Goal: Task Accomplishment & Management: Use online tool/utility

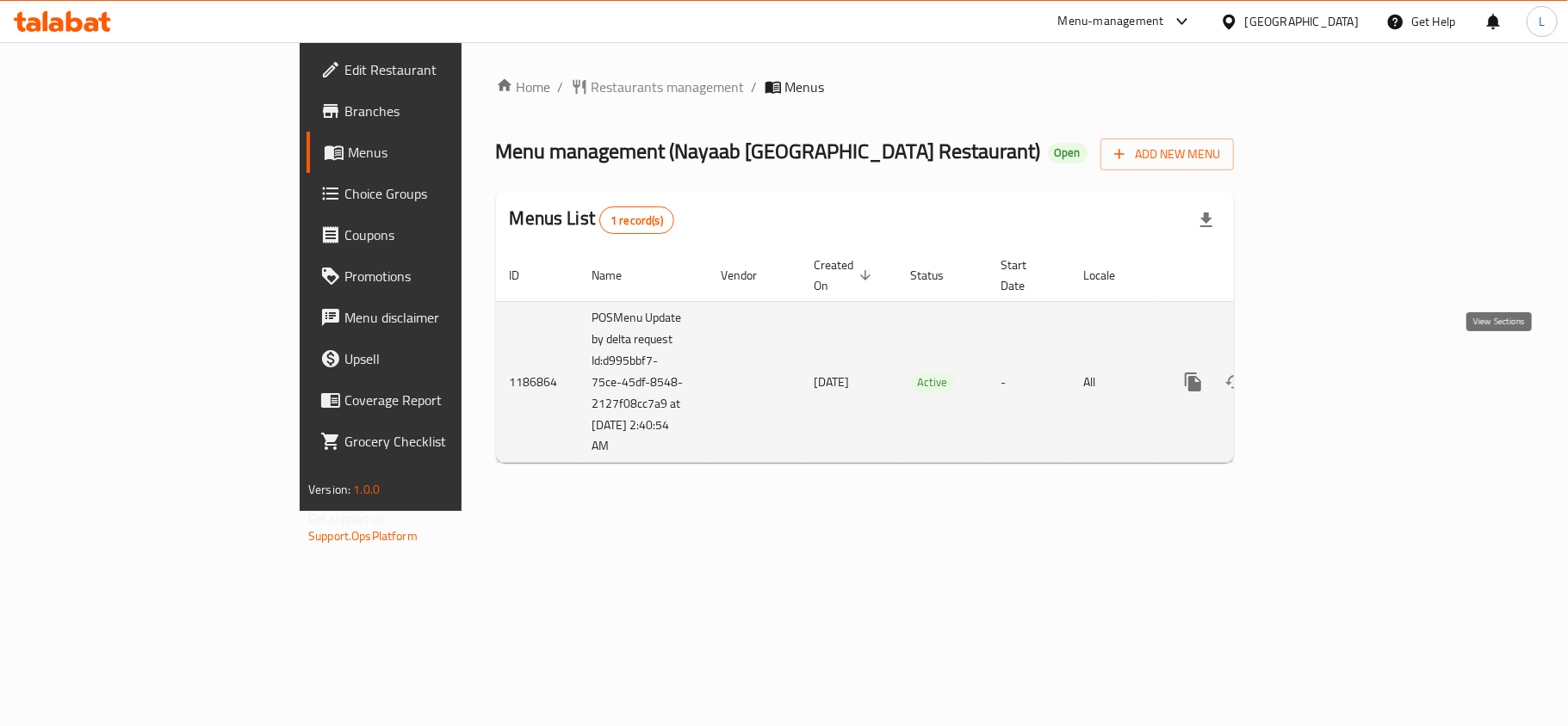
click at [1328, 371] on icon "enhanced table" at bounding box center [1317, 381] width 21 height 21
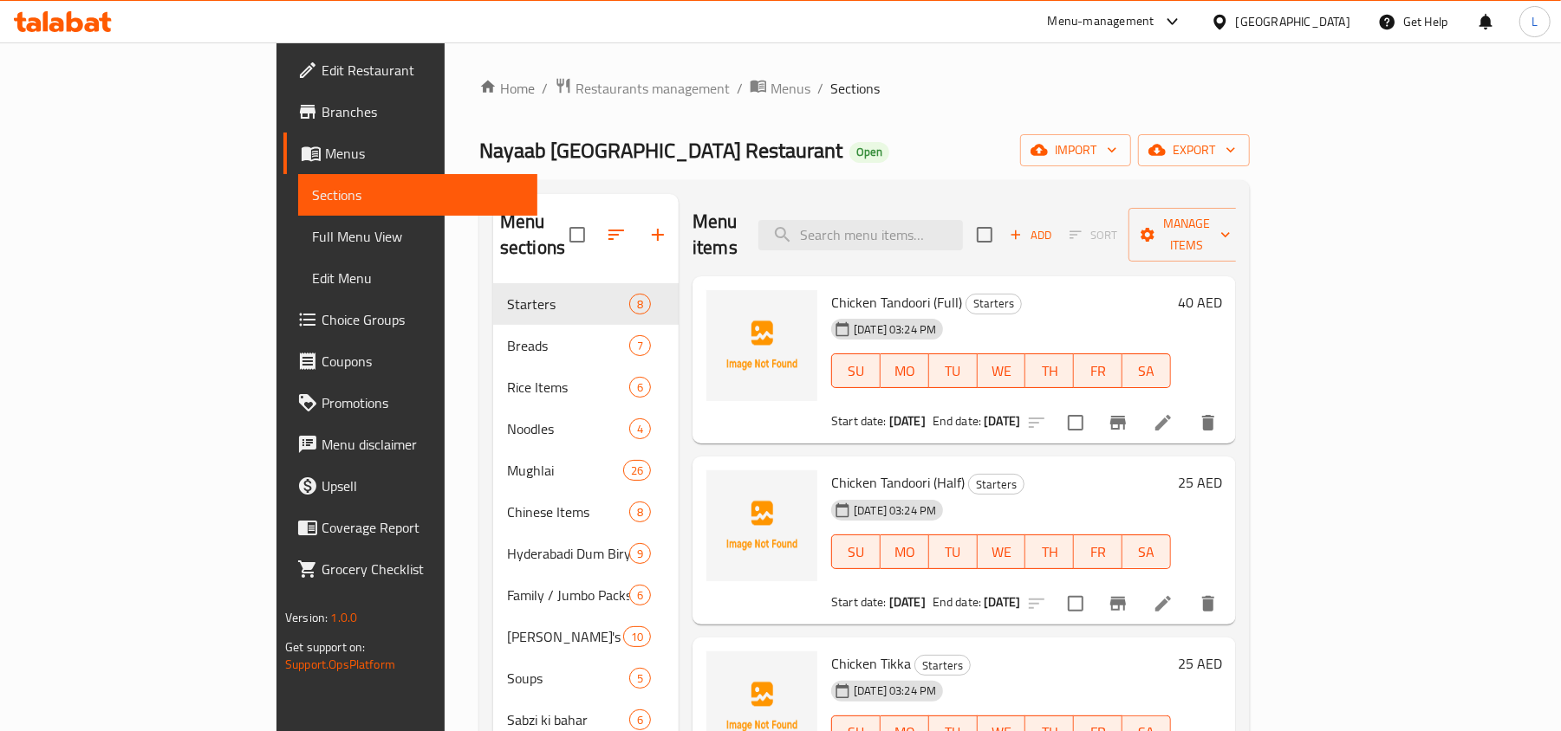
click at [312, 237] on span "Full Menu View" at bounding box center [417, 236] width 211 height 21
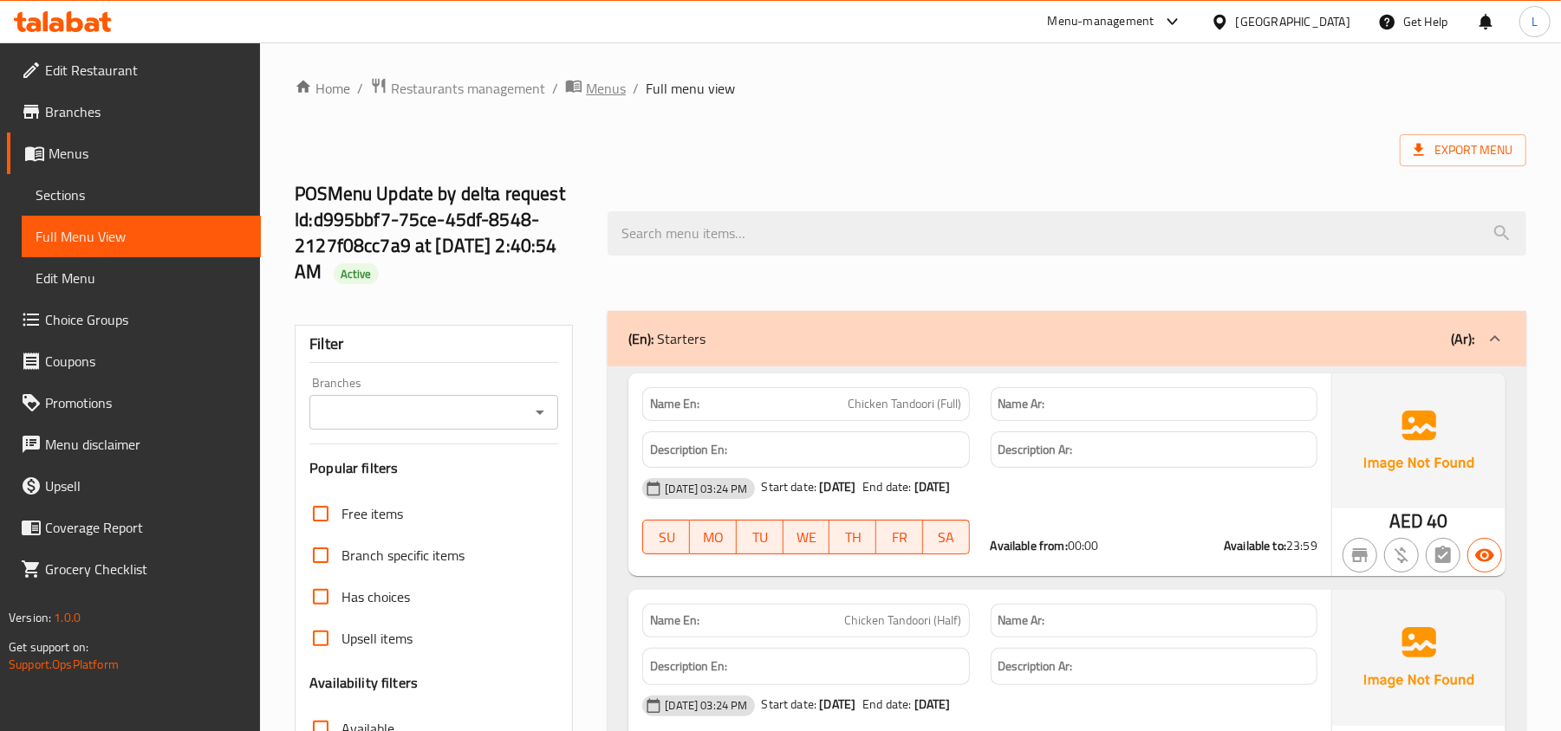
click at [590, 85] on span "Menus" at bounding box center [606, 88] width 40 height 21
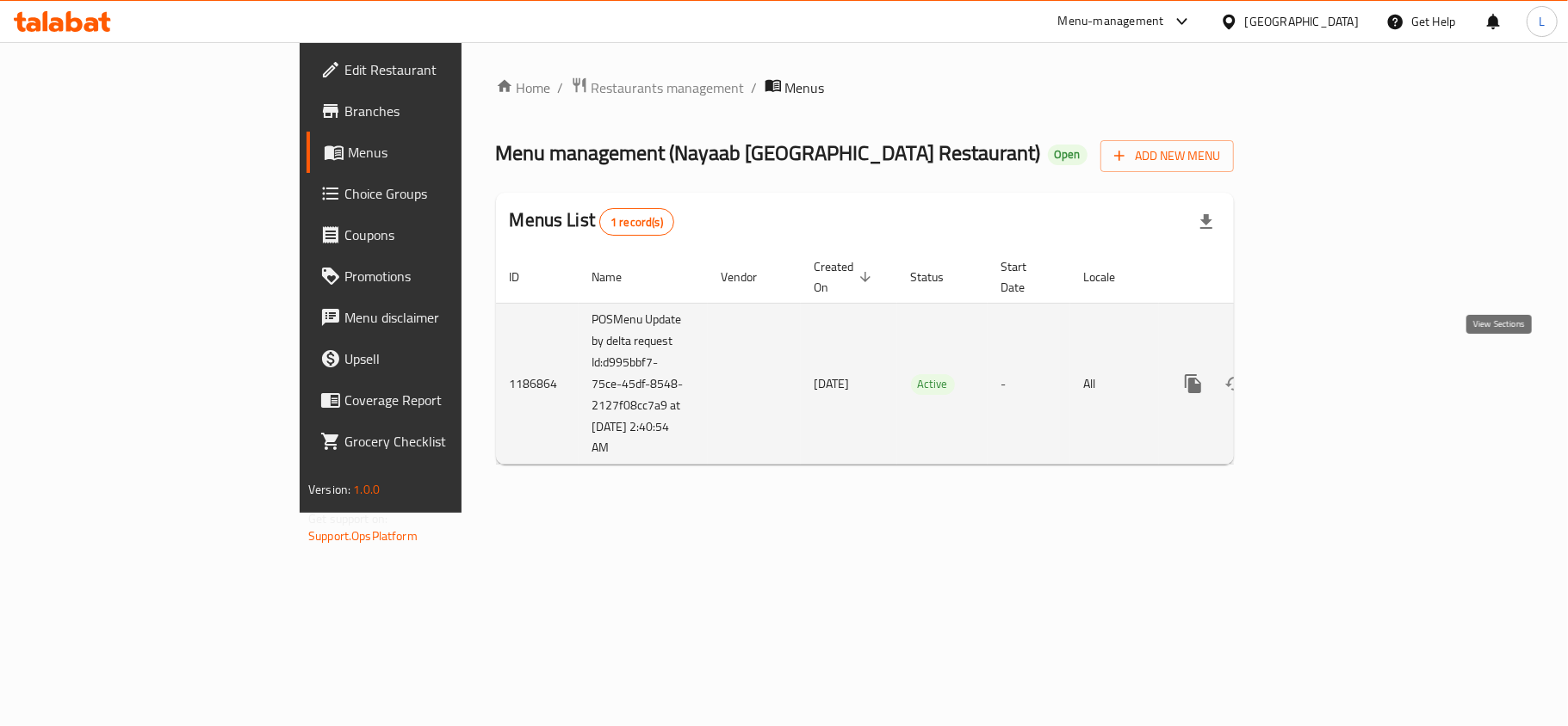
click at [1326, 376] on icon "enhanced table" at bounding box center [1318, 384] width 16 height 16
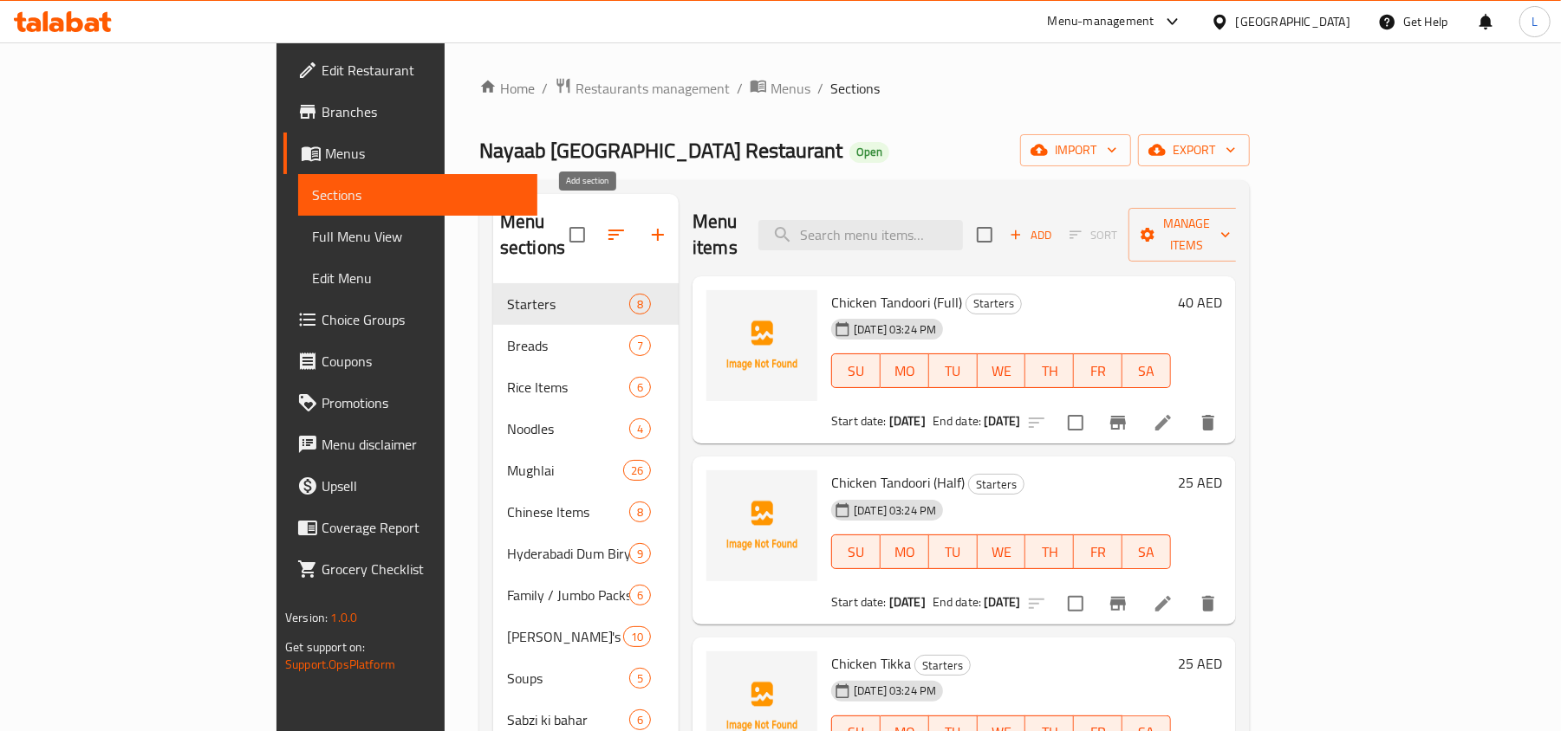
click at [647, 224] on icon "button" at bounding box center [657, 234] width 21 height 21
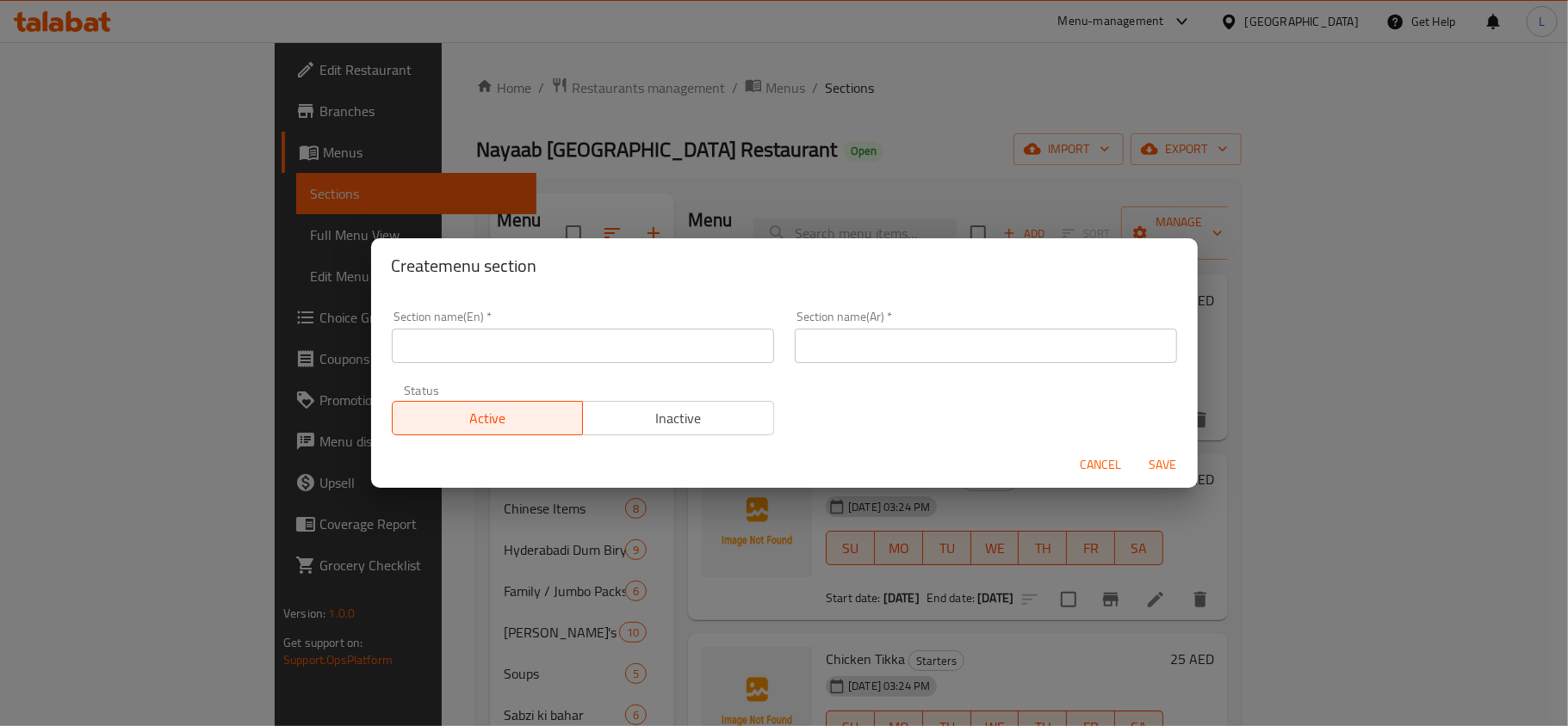
click at [1078, 467] on button "Cancel" at bounding box center [1101, 465] width 55 height 32
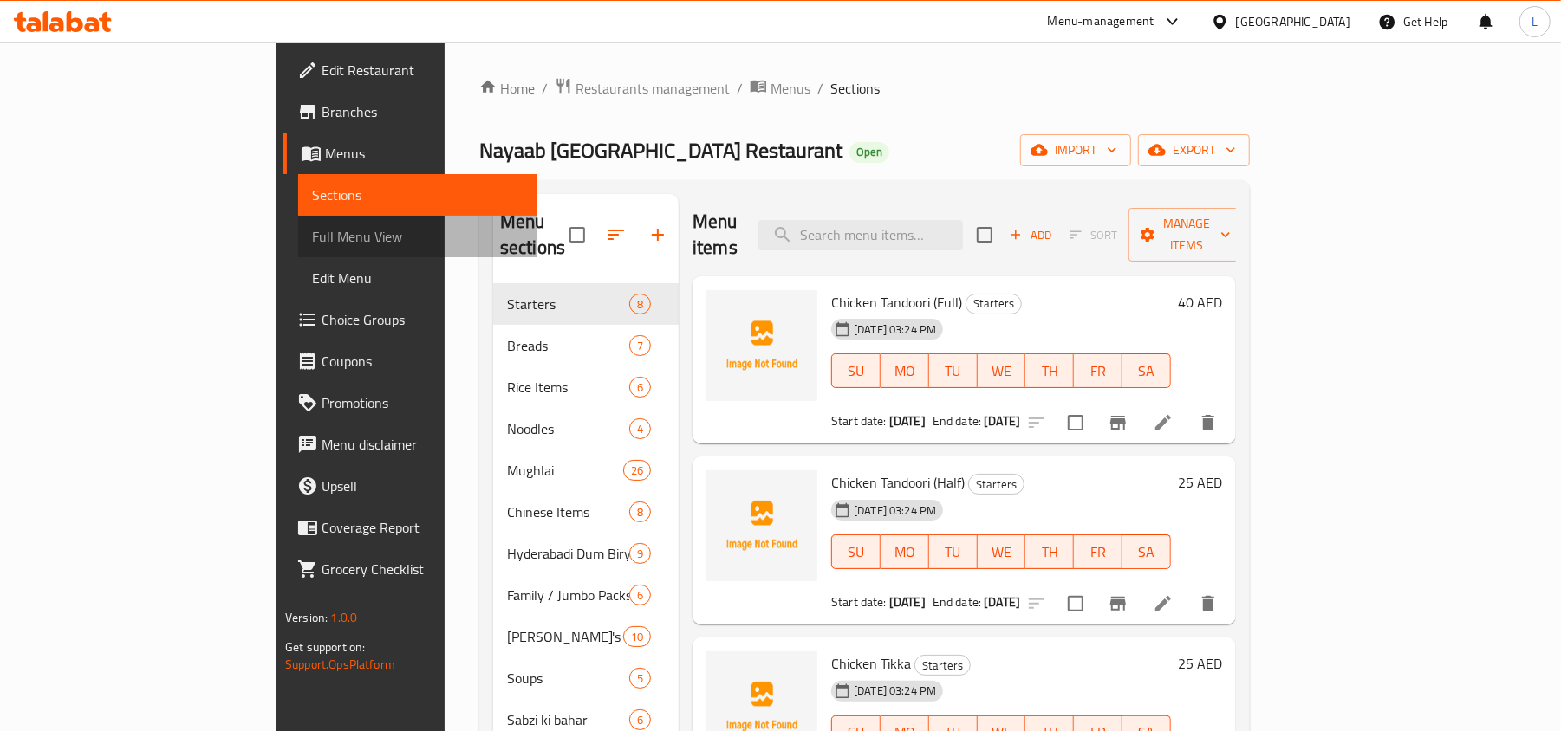
click at [312, 239] on span "Full Menu View" at bounding box center [417, 236] width 211 height 21
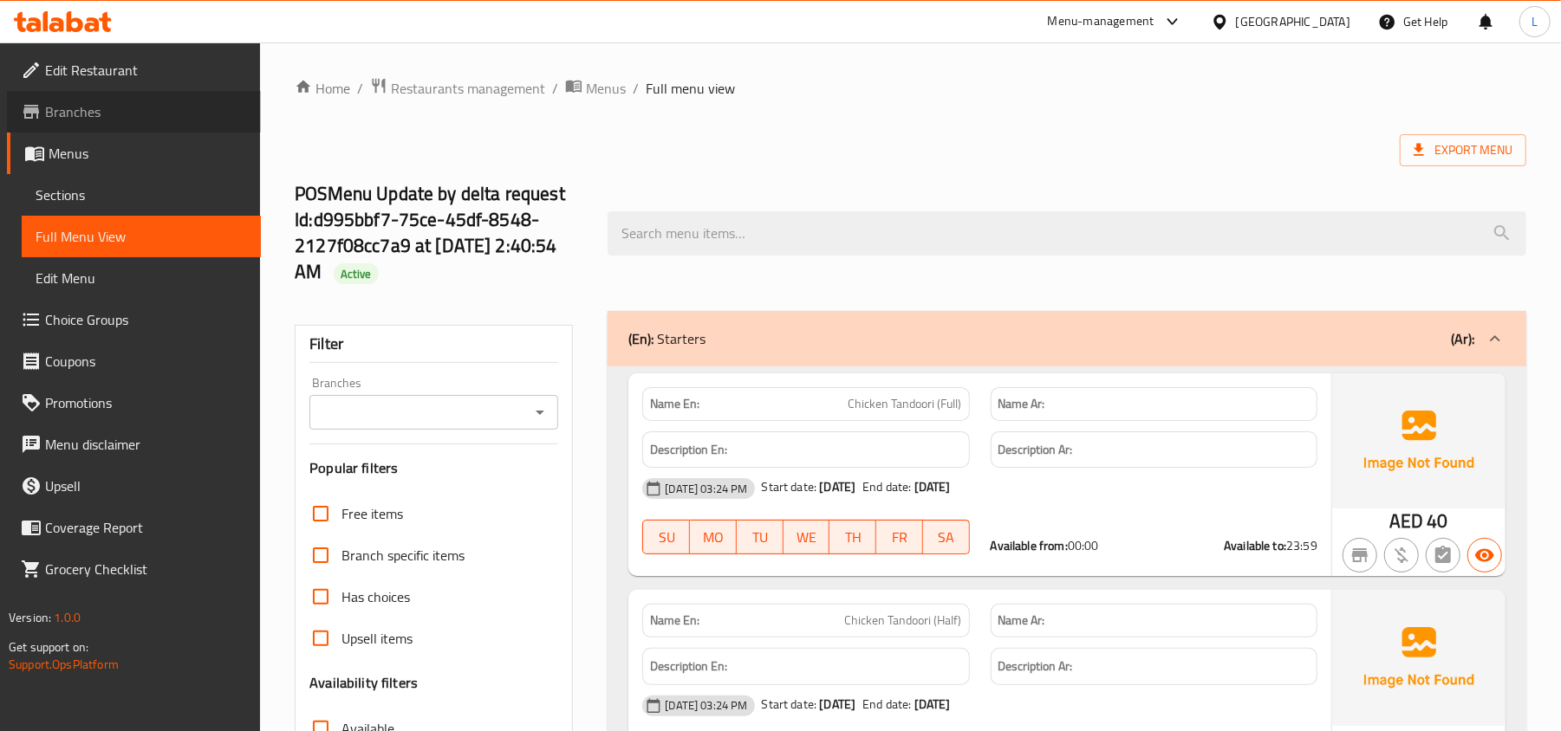
click at [101, 109] on span "Branches" at bounding box center [146, 111] width 202 height 21
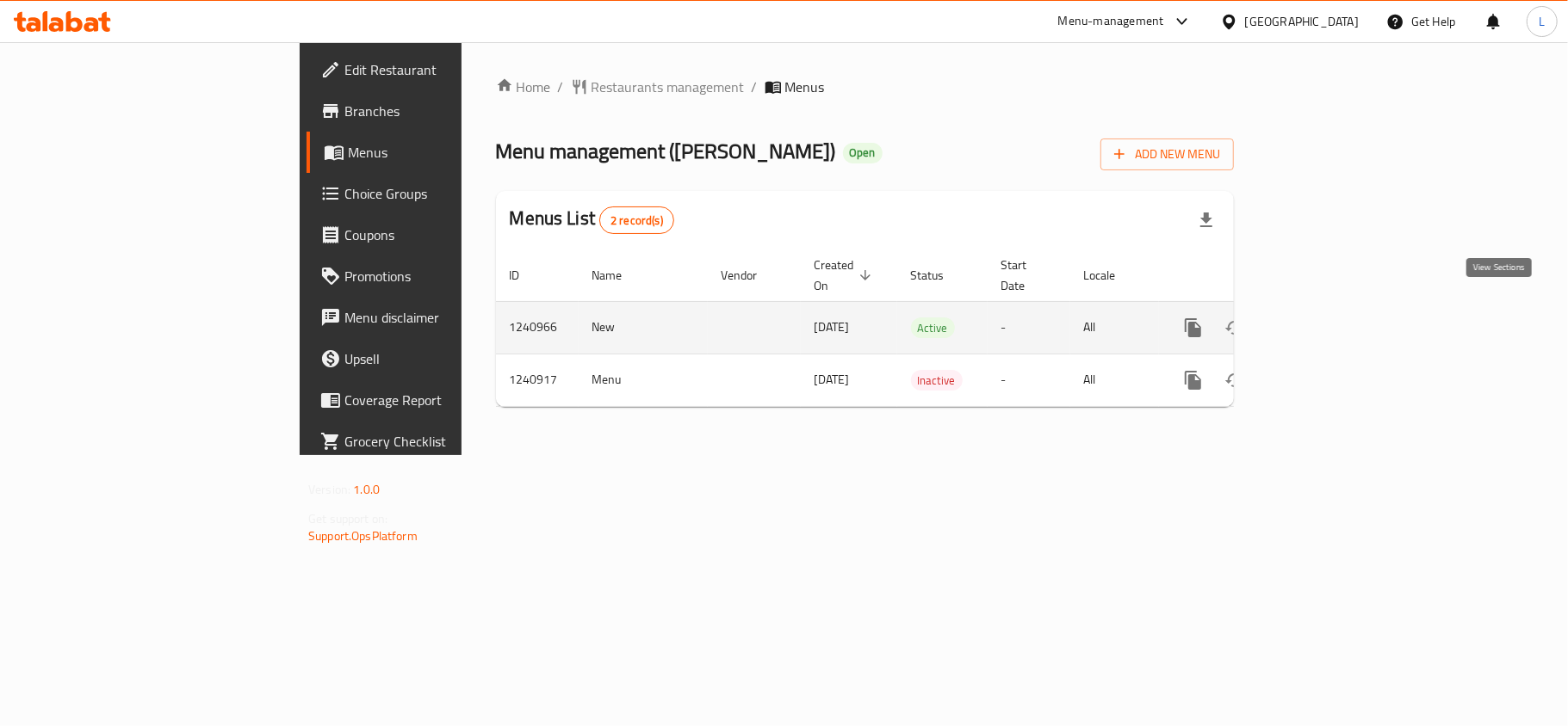
click at [1328, 318] on icon "enhanced table" at bounding box center [1317, 328] width 21 height 21
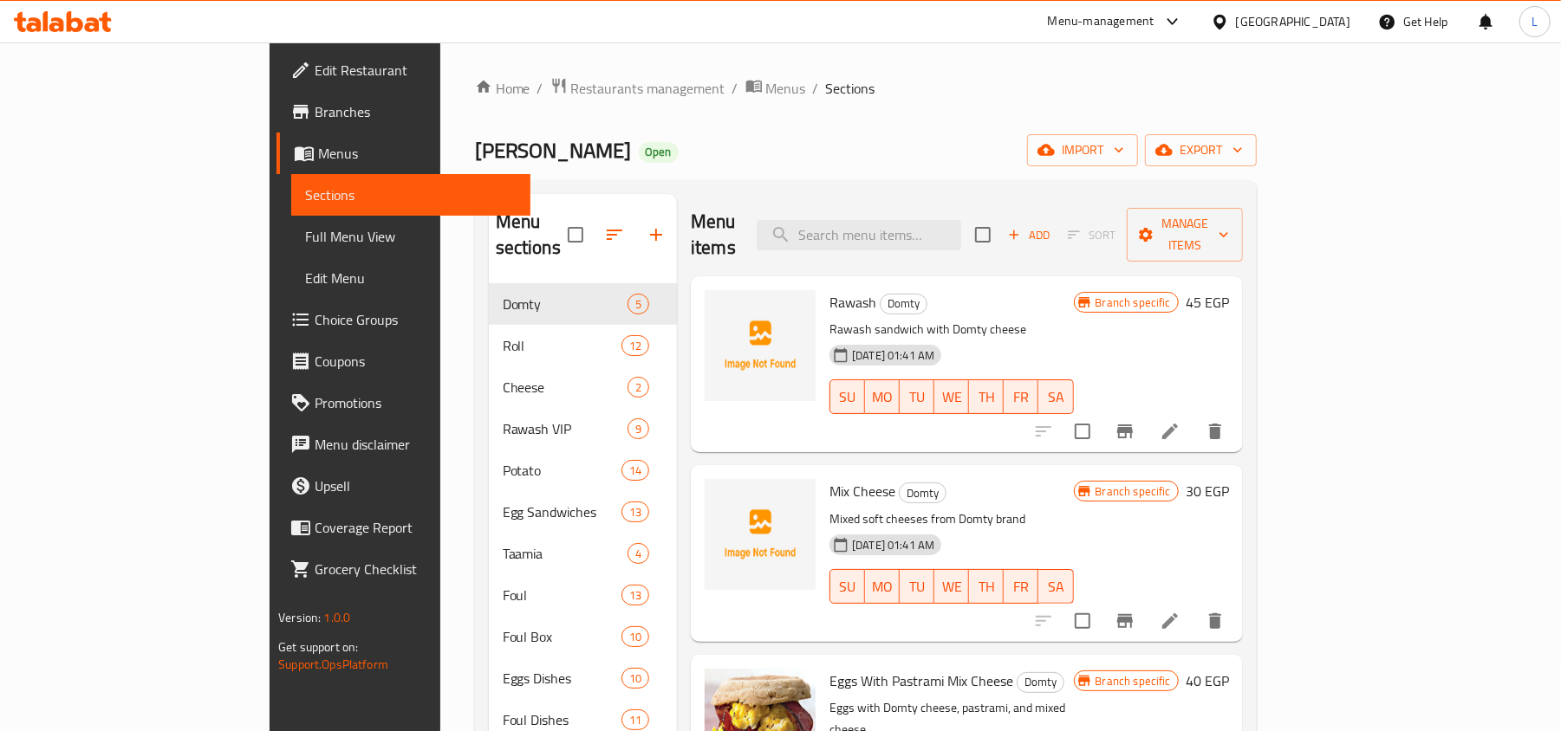
click at [305, 246] on span "Full Menu View" at bounding box center [410, 236] width 211 height 21
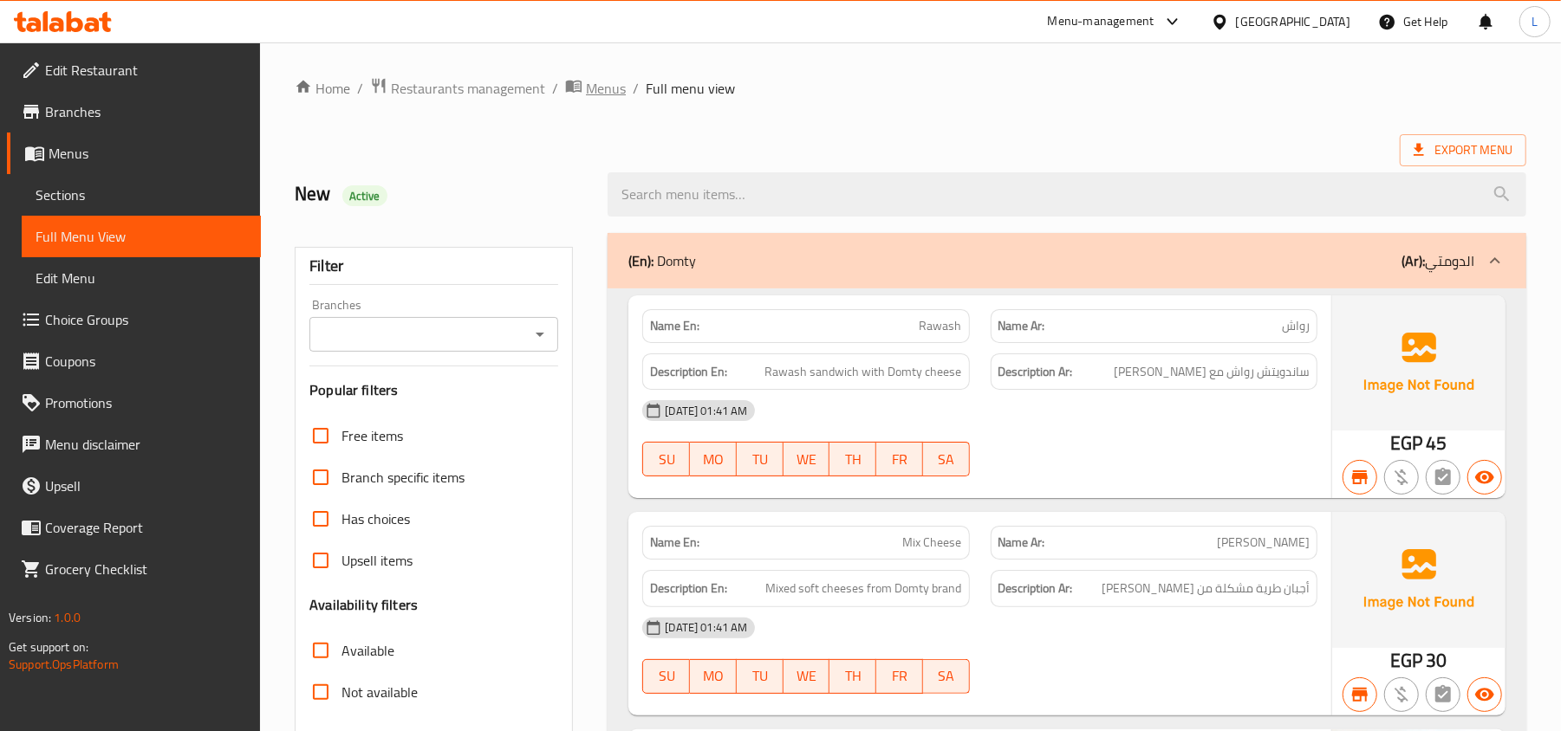
click at [590, 92] on span "Menus" at bounding box center [606, 88] width 40 height 21
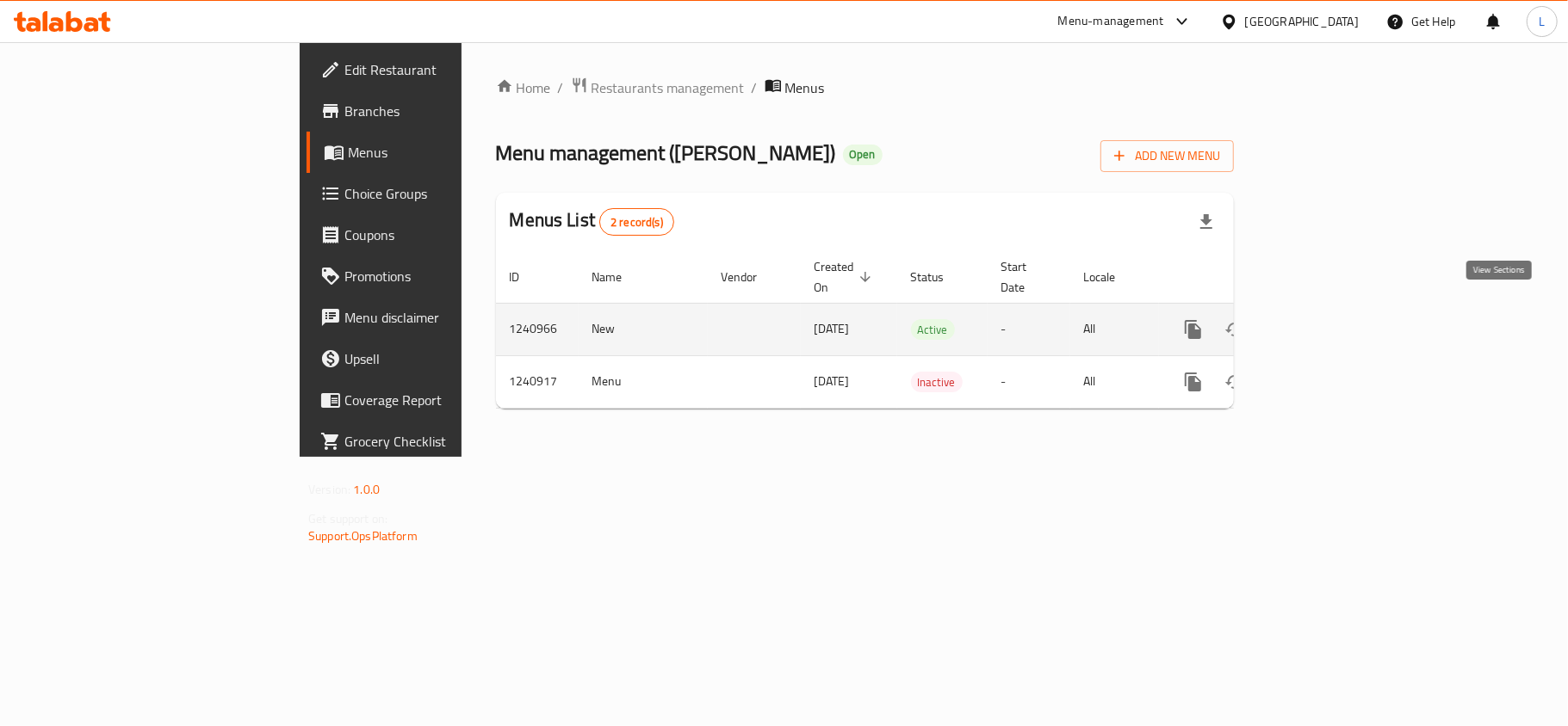
click at [1326, 322] on icon "enhanced table" at bounding box center [1318, 330] width 16 height 16
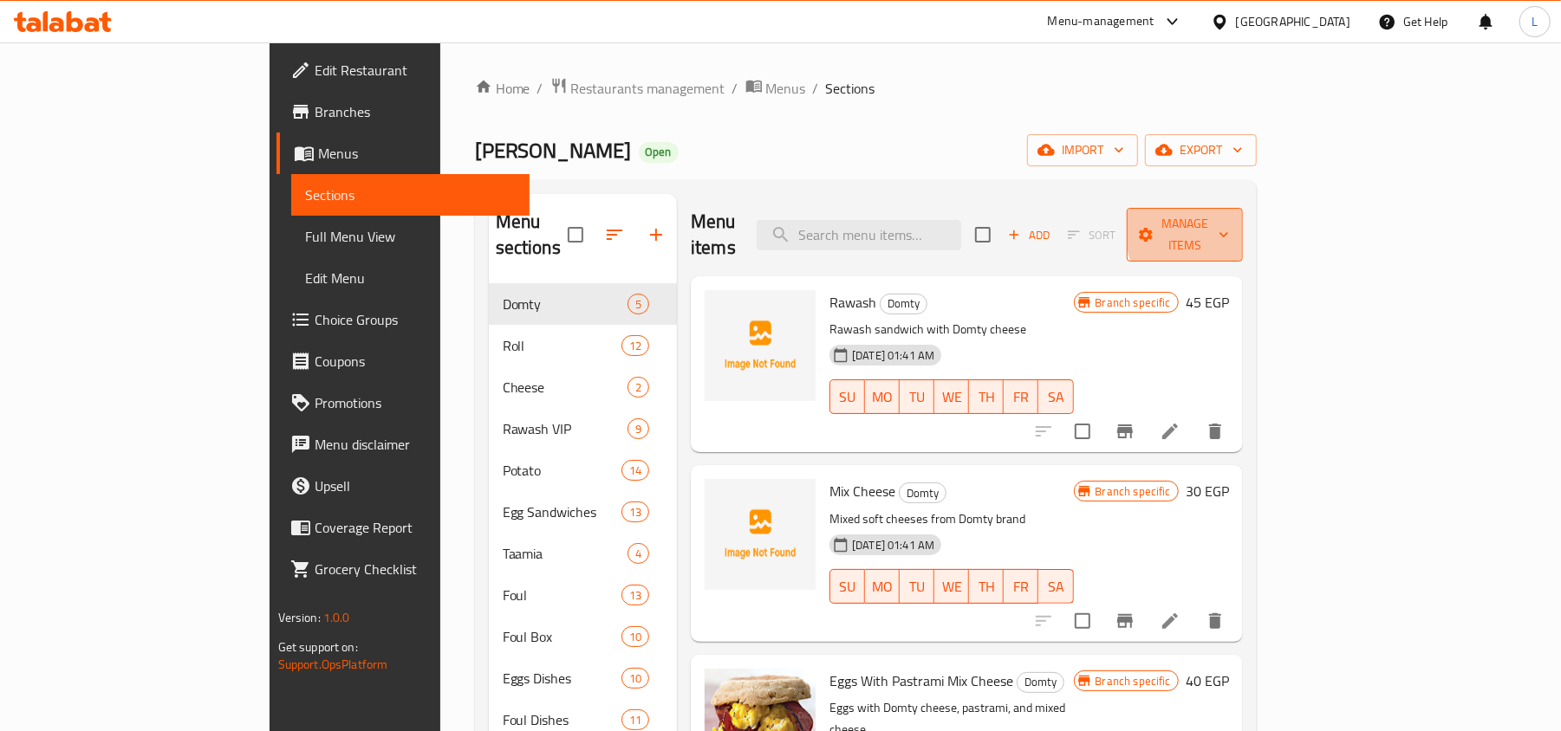
click at [1229, 226] on span "Manage items" at bounding box center [1184, 234] width 88 height 43
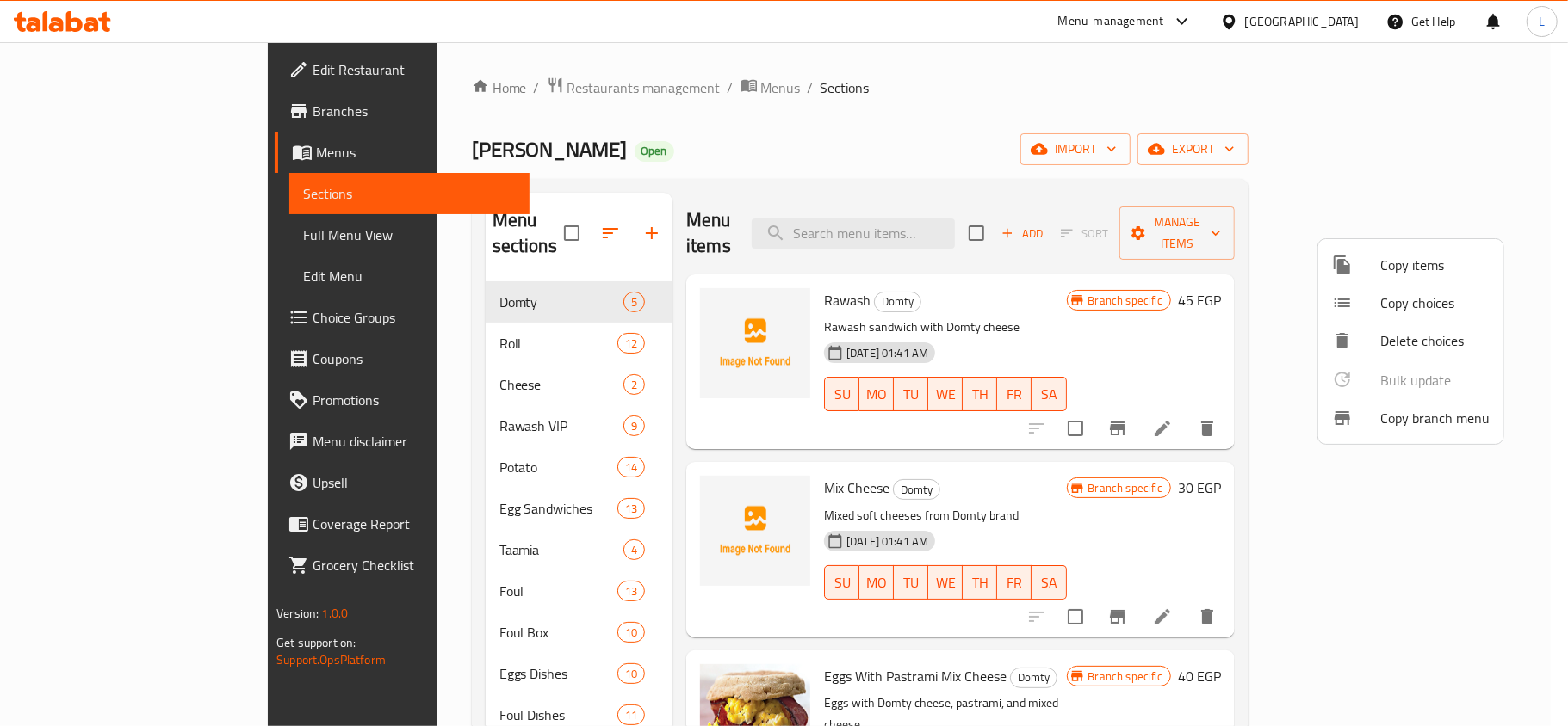
click at [1455, 148] on div at bounding box center [784, 363] width 1568 height 726
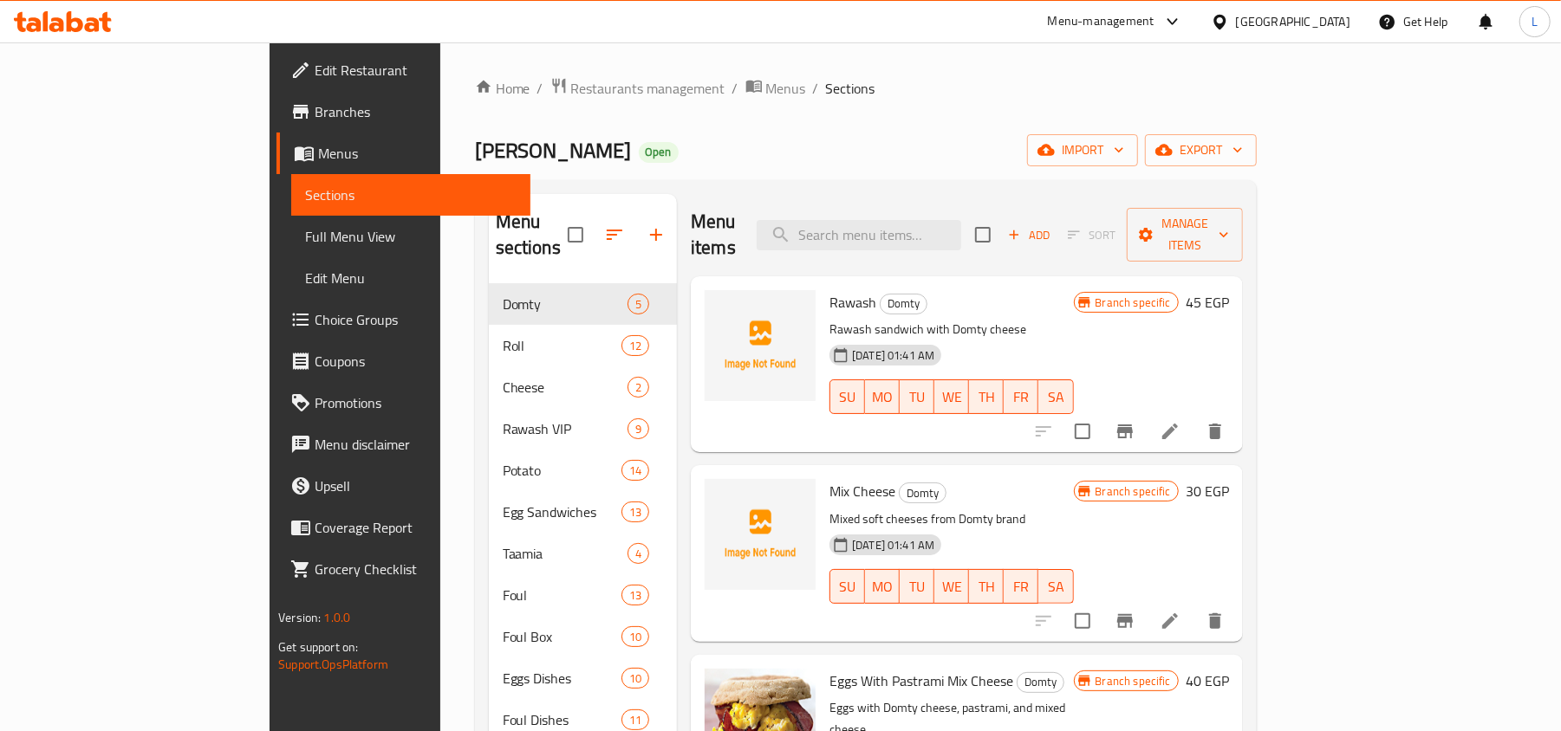
click at [1243, 149] on span "export" at bounding box center [1201, 151] width 84 height 22
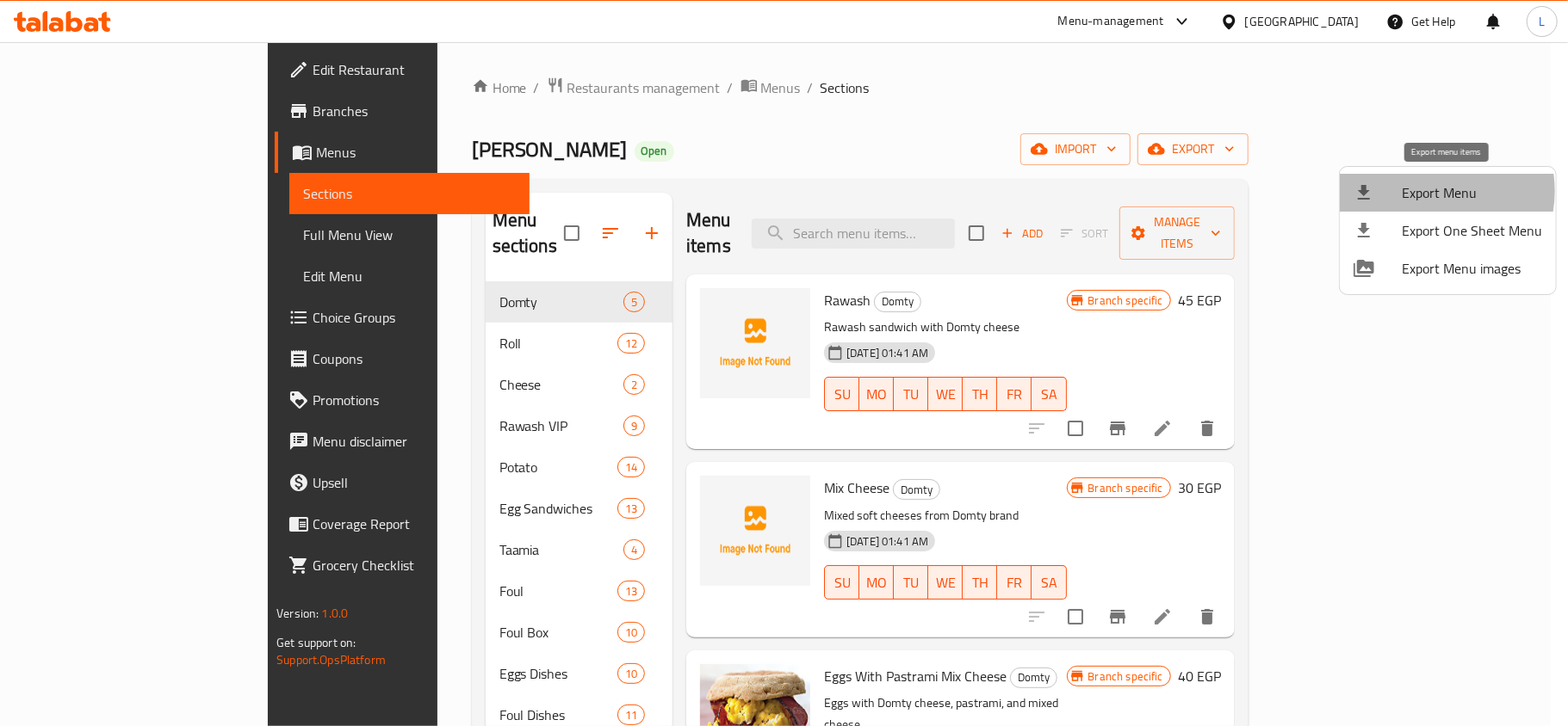
click at [1429, 191] on span "Export Menu" at bounding box center [1472, 193] width 140 height 21
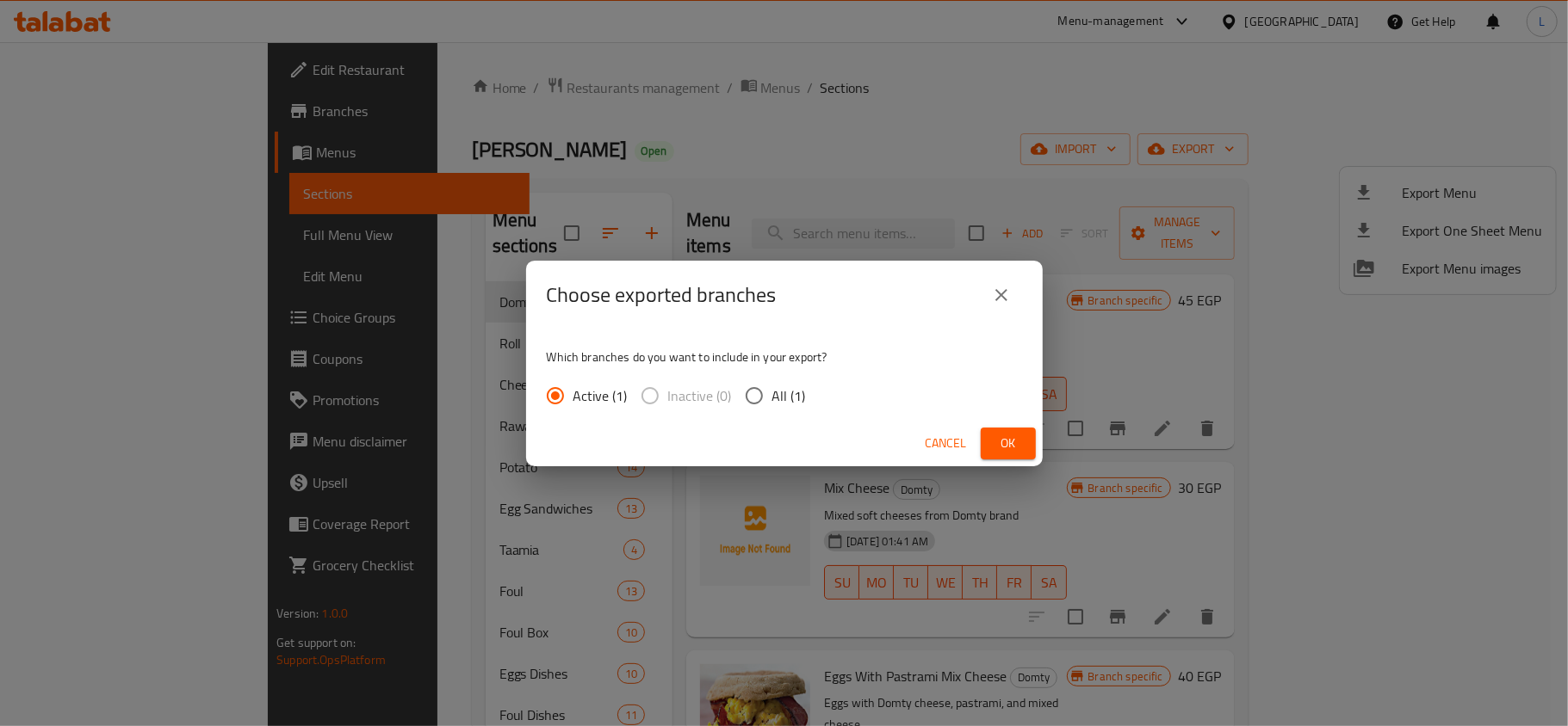
click at [797, 396] on span "All (1)" at bounding box center [789, 395] width 34 height 21
click at [772, 396] on input "All (1)" at bounding box center [754, 395] width 36 height 36
radio input "true"
click at [1018, 451] on span "Ok" at bounding box center [1009, 444] width 28 height 22
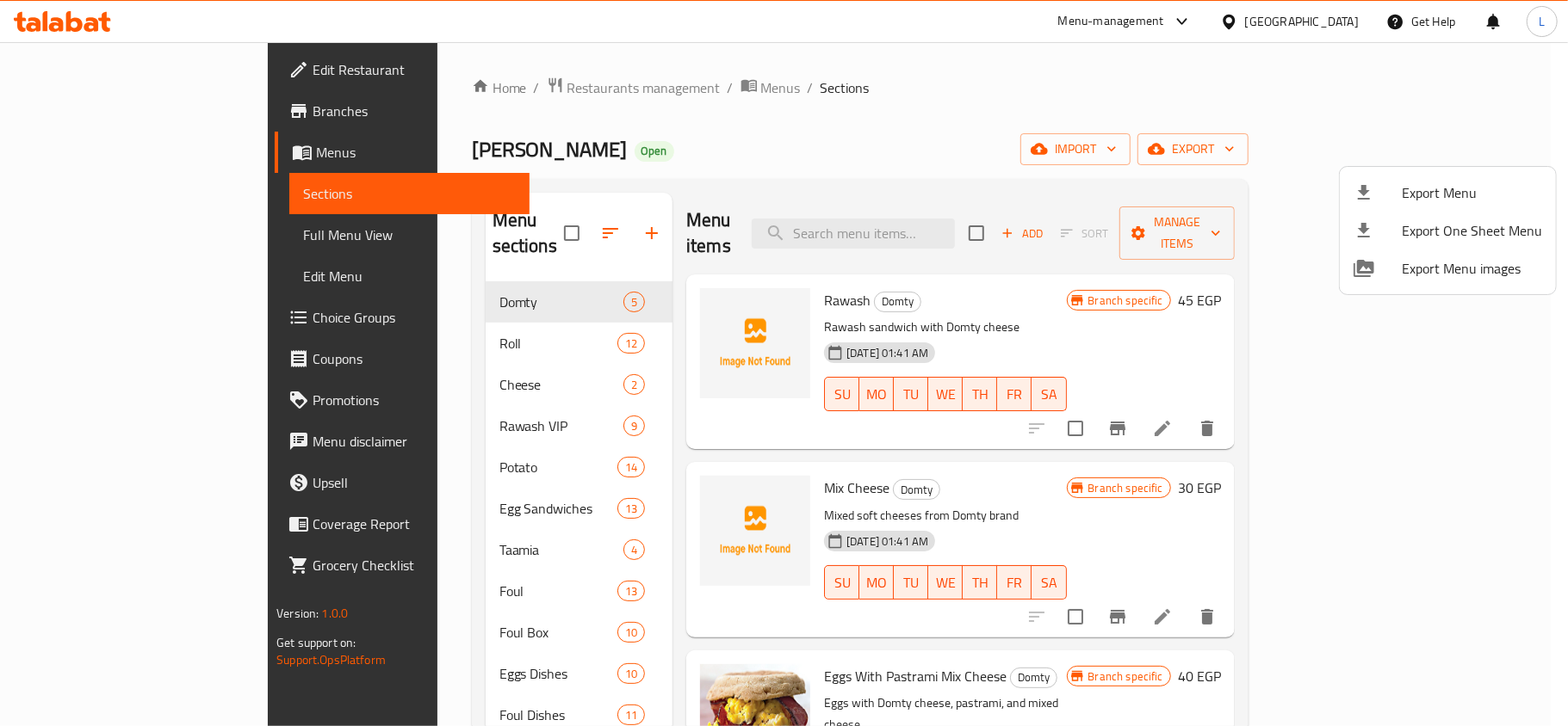
click at [91, 118] on div at bounding box center [784, 363] width 1568 height 726
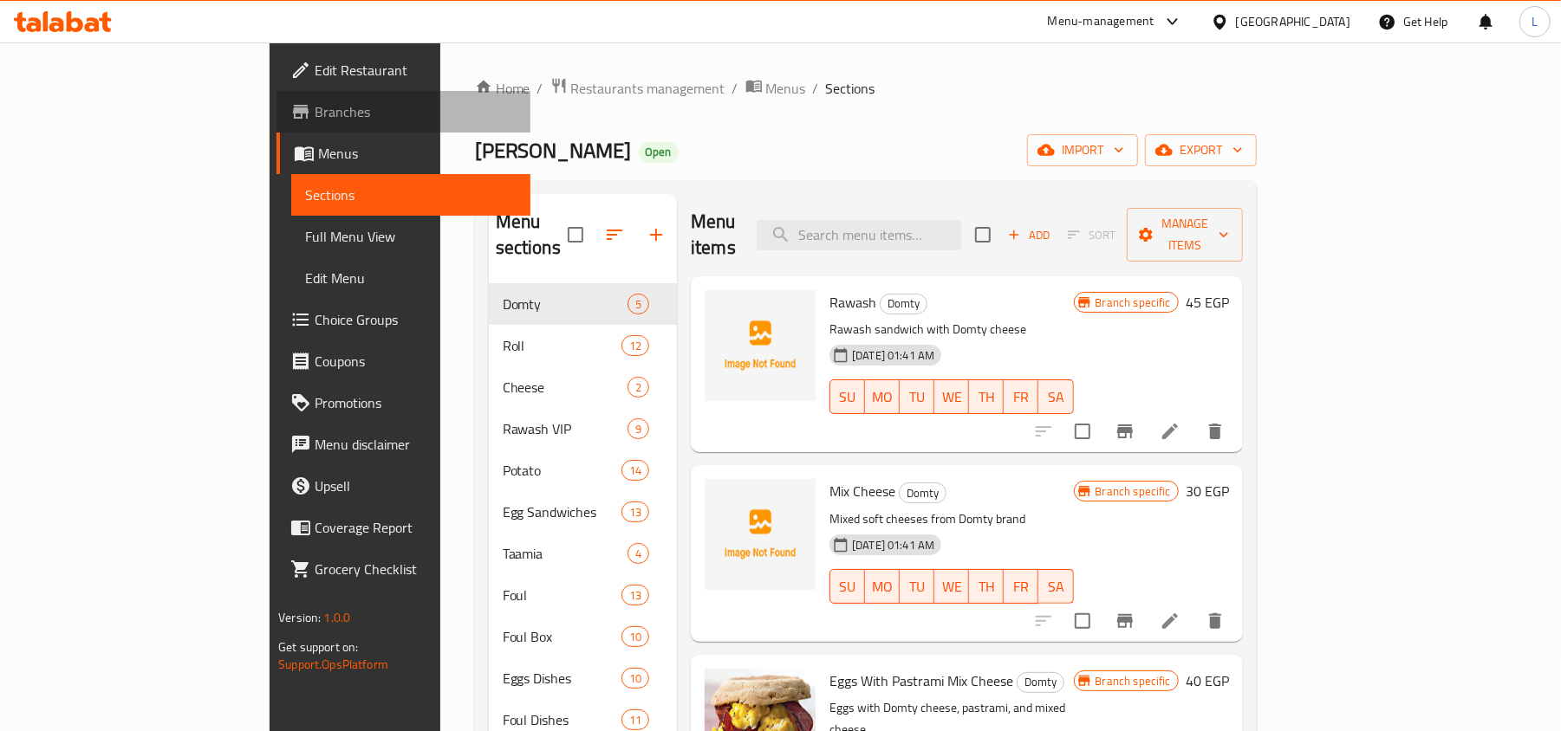
click at [315, 119] on span "Branches" at bounding box center [416, 111] width 202 height 21
